Goal: Navigation & Orientation: Find specific page/section

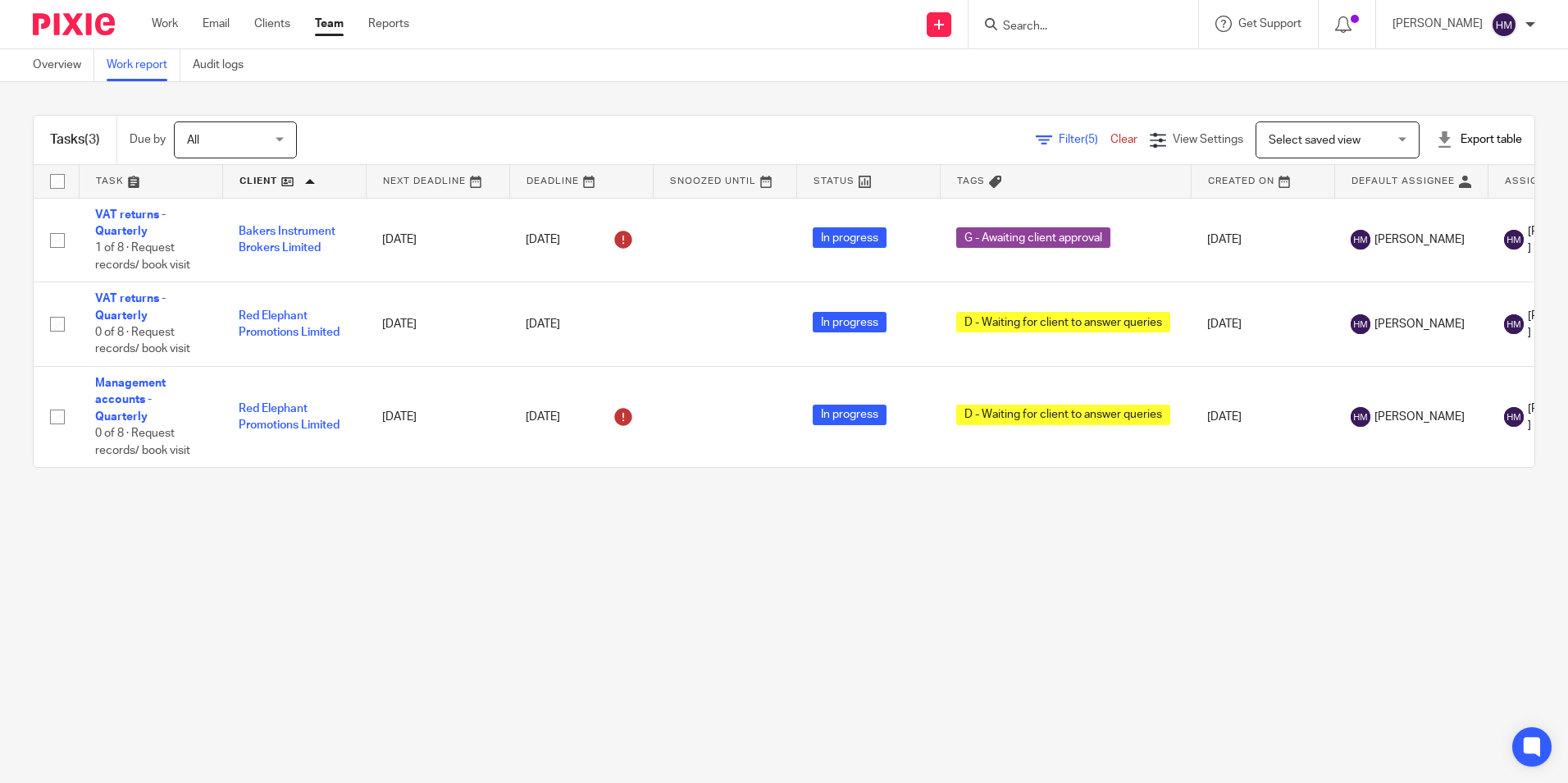
click at [264, 182] on link at bounding box center [294, 180] width 143 height 33
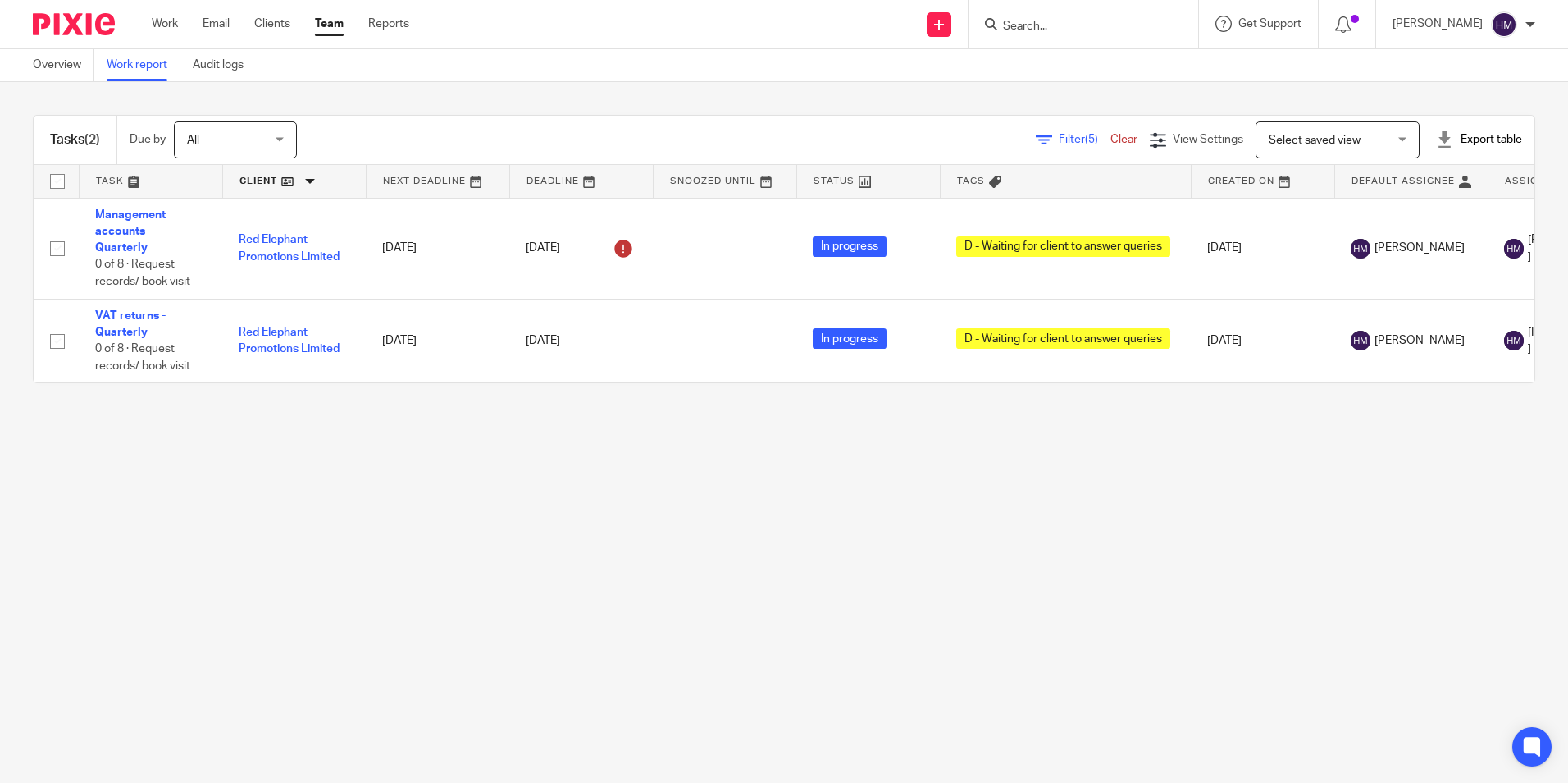
click at [263, 182] on link at bounding box center [294, 180] width 143 height 33
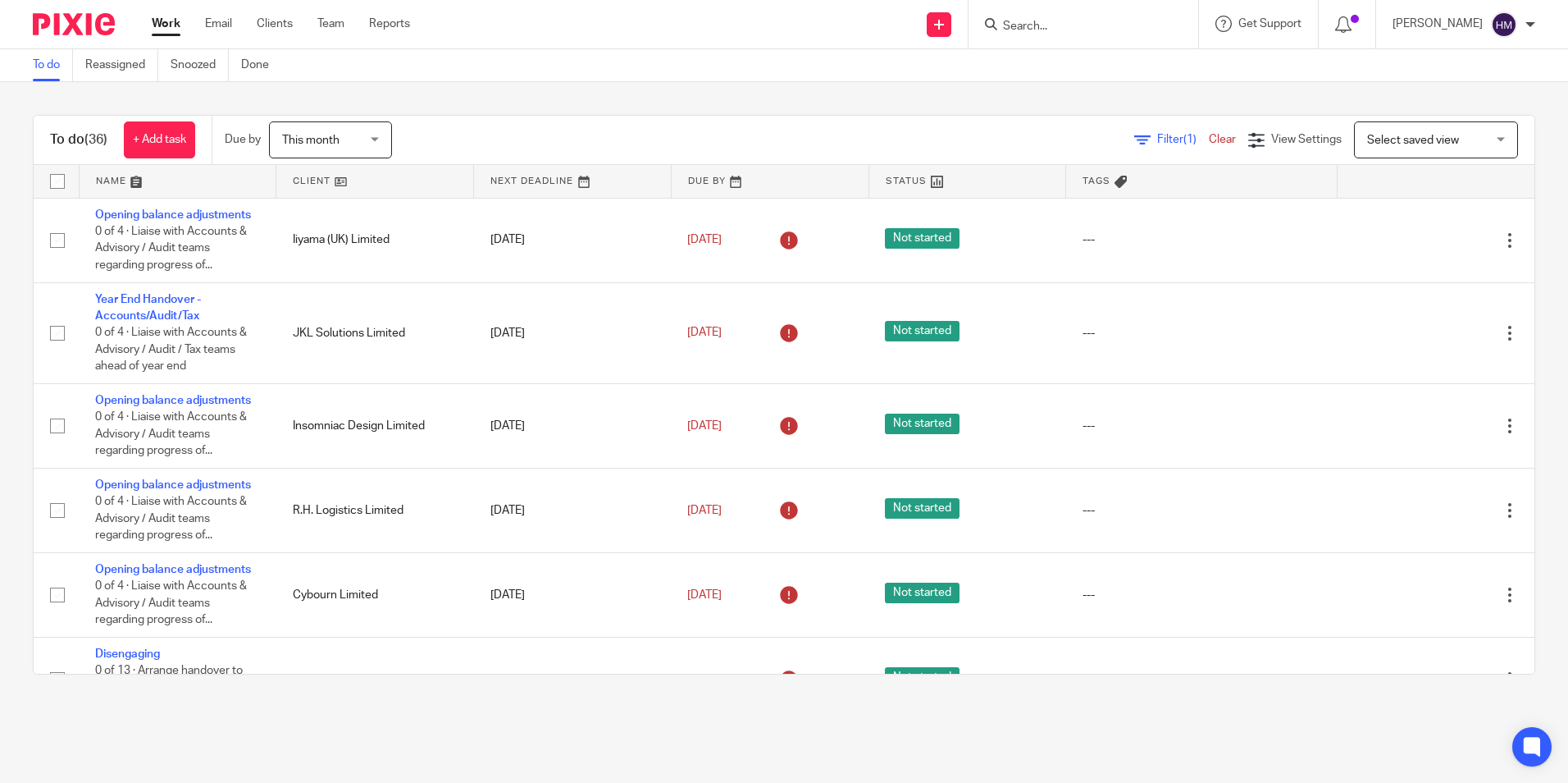
click at [314, 181] on link at bounding box center [375, 180] width 197 height 33
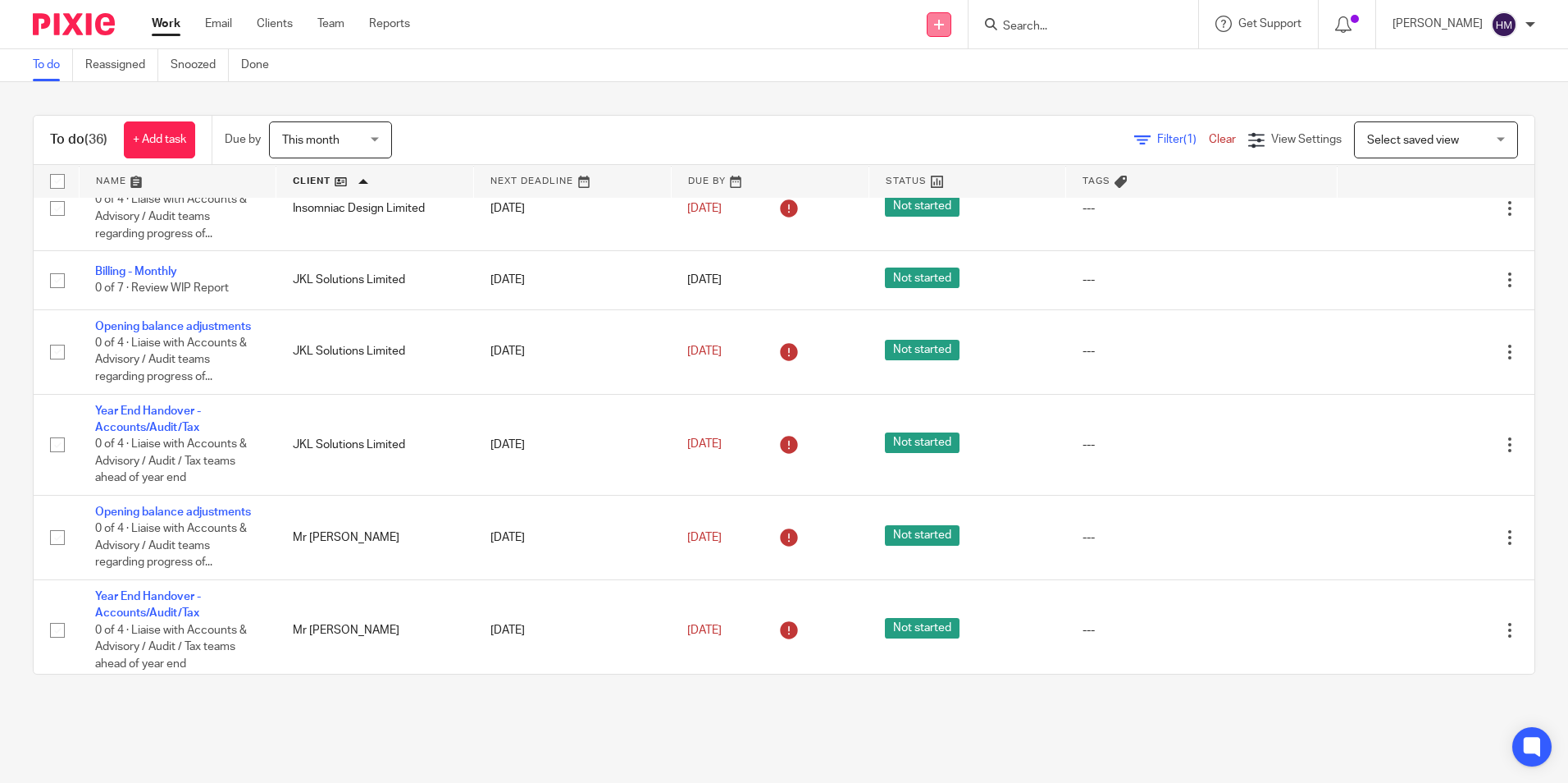
scroll to position [791, 0]
